Goal: Information Seeking & Learning: Find specific fact

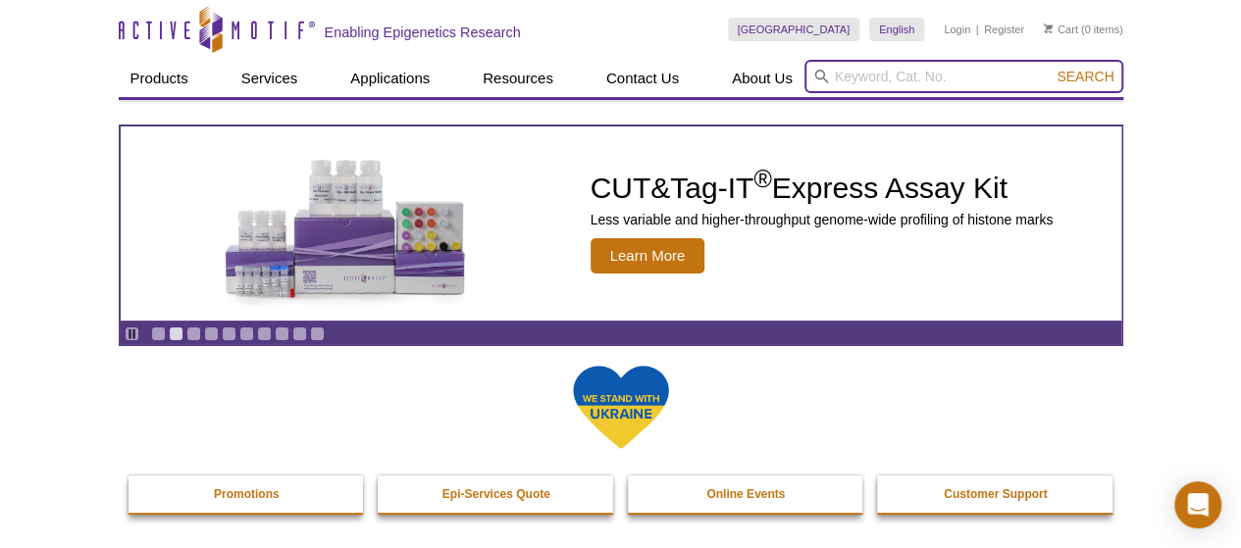
click at [836, 77] on input "search" at bounding box center [963, 76] width 319 height 33
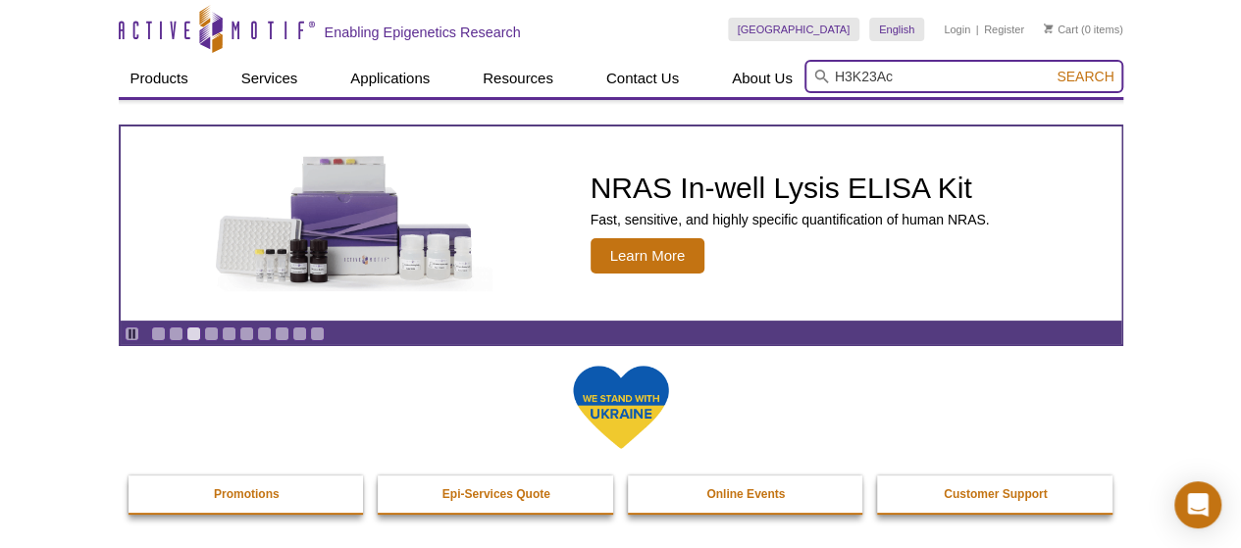
type input "H3K23Ac"
click at [1051, 68] on button "Search" at bounding box center [1085, 77] width 69 height 18
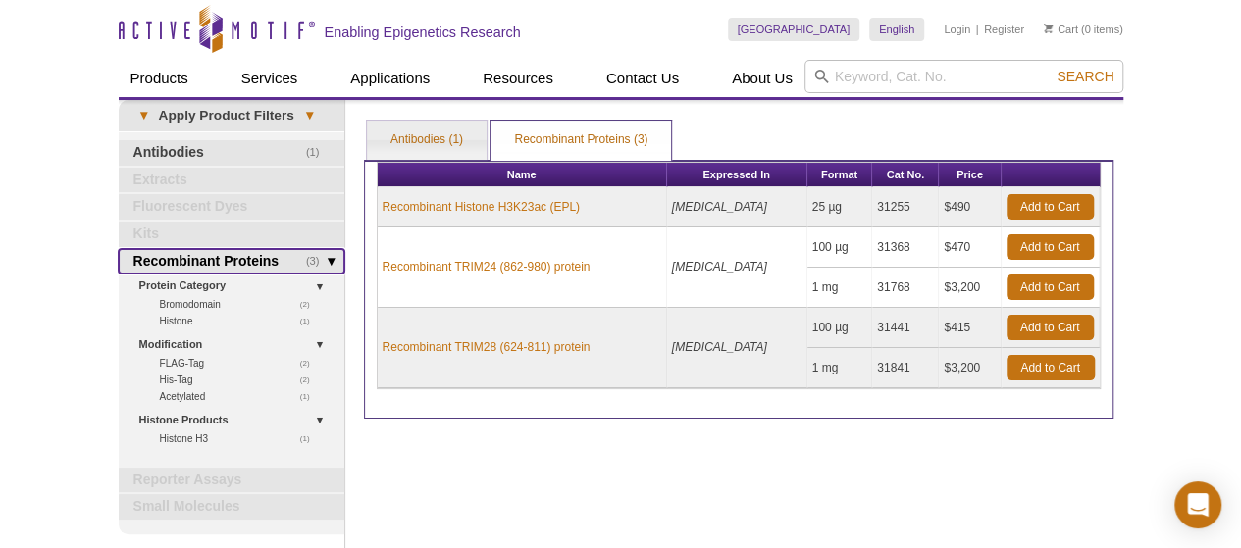
click at [324, 257] on link "(3) Recombinant Proteins" at bounding box center [232, 262] width 226 height 26
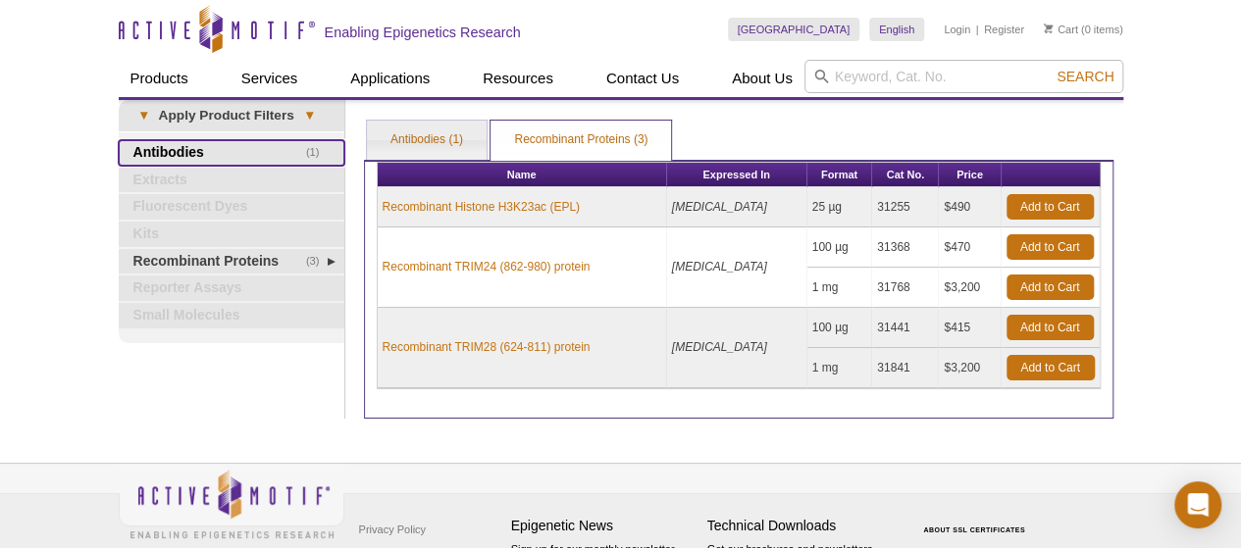
click at [284, 146] on link "(1) Antibodies" at bounding box center [232, 153] width 226 height 26
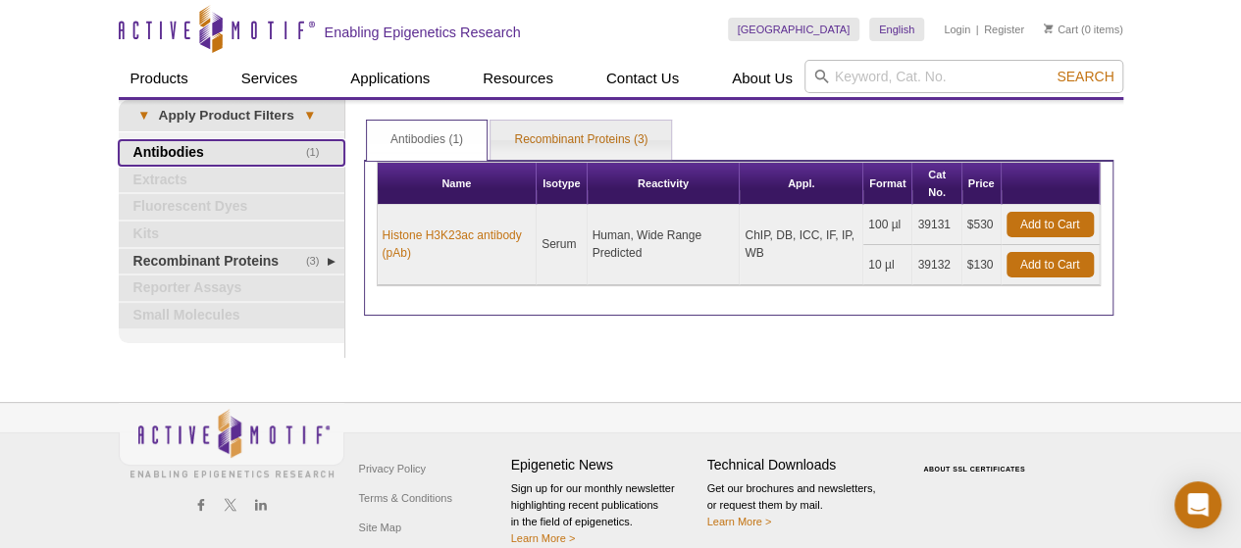
click at [317, 144] on span "(1)" at bounding box center [318, 153] width 25 height 26
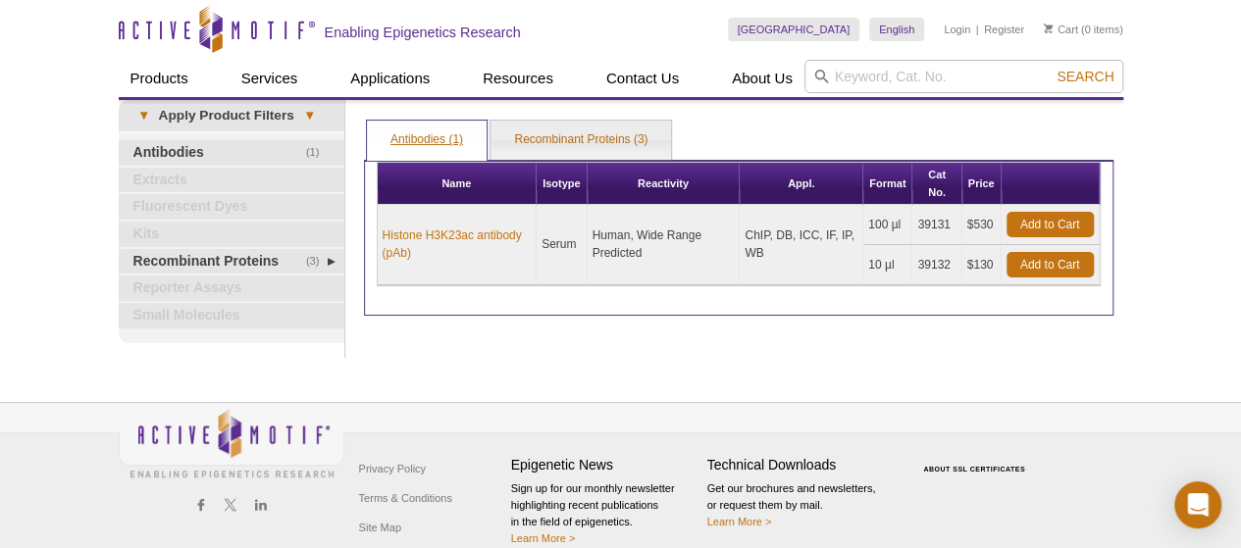
click at [394, 125] on link "Antibodies (1)" at bounding box center [427, 140] width 120 height 39
